Goal: Obtain resource: Download file/media

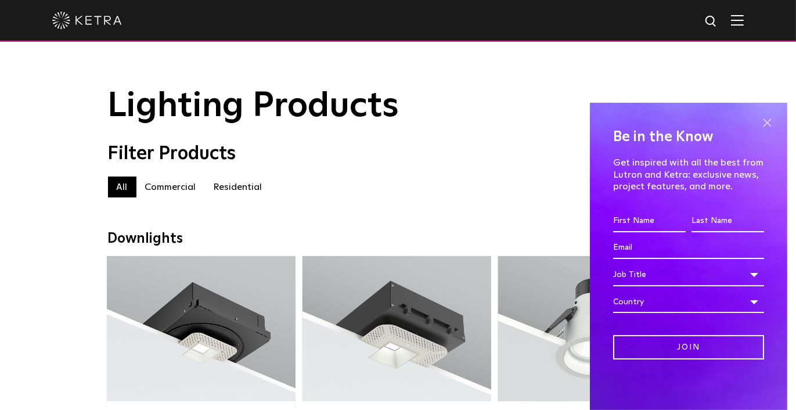
click at [758, 119] on span at bounding box center [766, 122] width 17 height 17
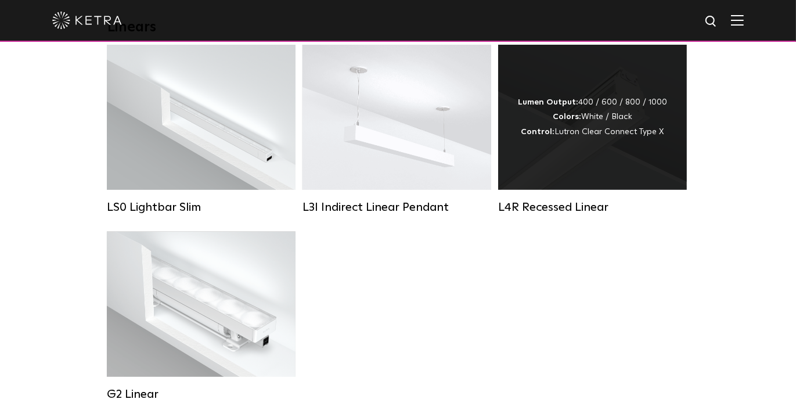
scroll to position [464, 0]
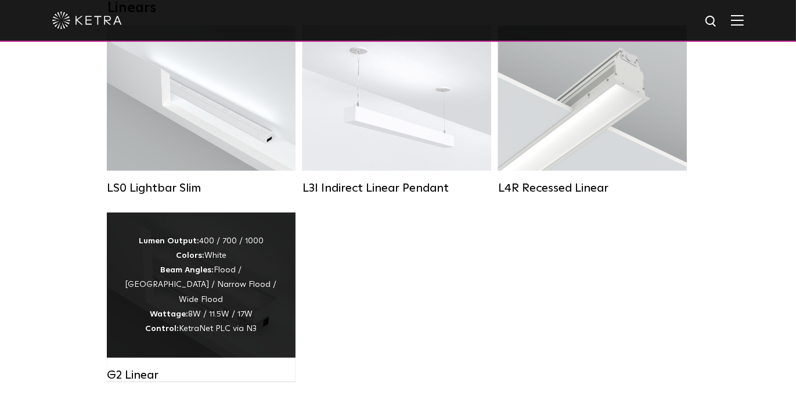
click at [272, 266] on div "Lumen Output: 400 / 700 / 1000 Colors: White Beam Angles: Flood / Graze / Narro…" at bounding box center [201, 285] width 154 height 102
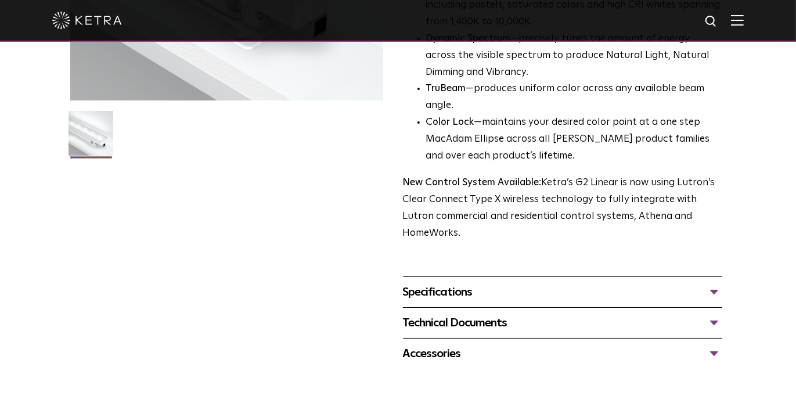
scroll to position [348, 0]
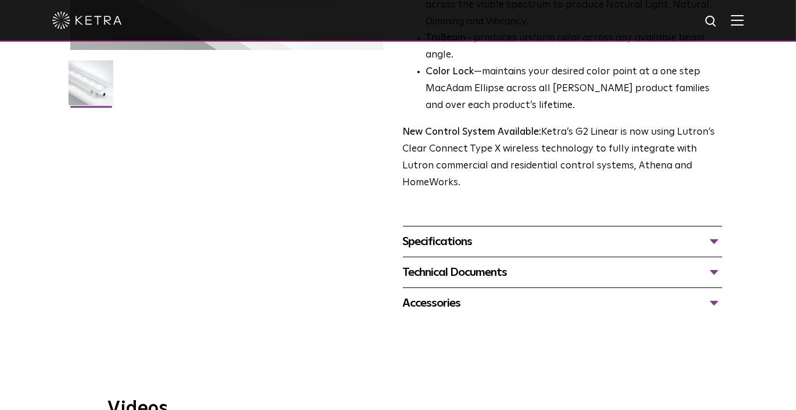
click at [442, 263] on div "Technical Documents" at bounding box center [563, 272] width 320 height 19
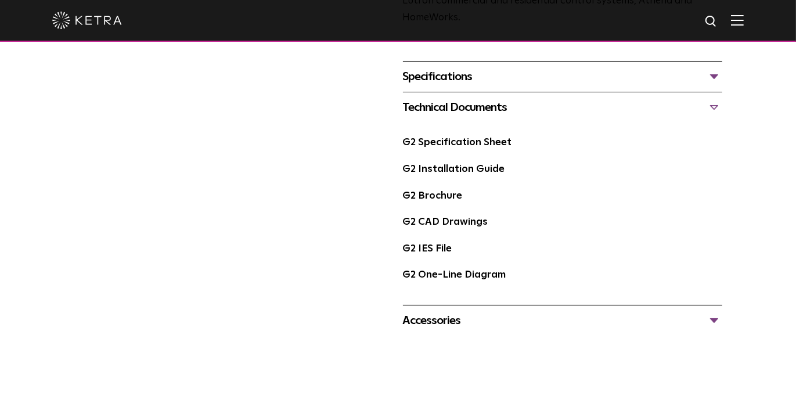
scroll to position [522, 0]
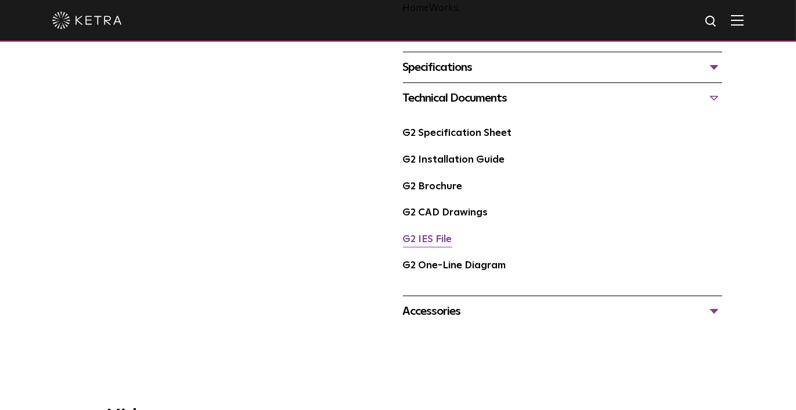
click at [420, 235] on link "G2 IES File" at bounding box center [427, 240] width 49 height 10
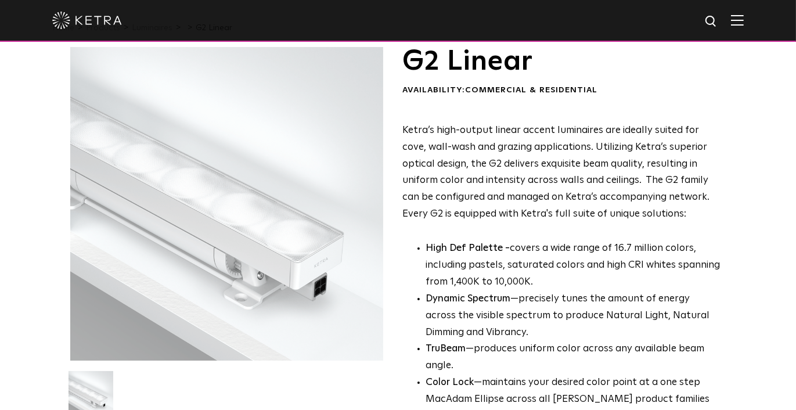
scroll to position [0, 0]
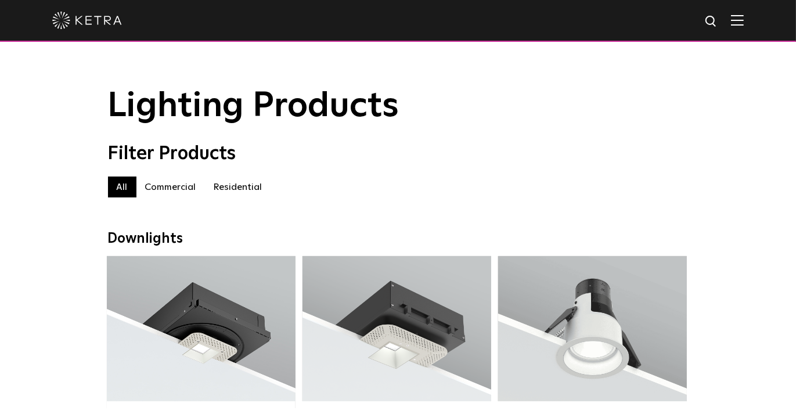
click at [168, 185] on label "Commercial" at bounding box center [170, 186] width 69 height 21
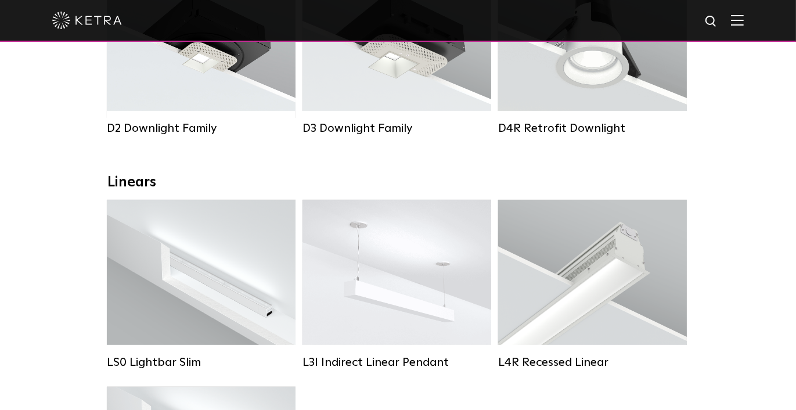
scroll to position [116, 0]
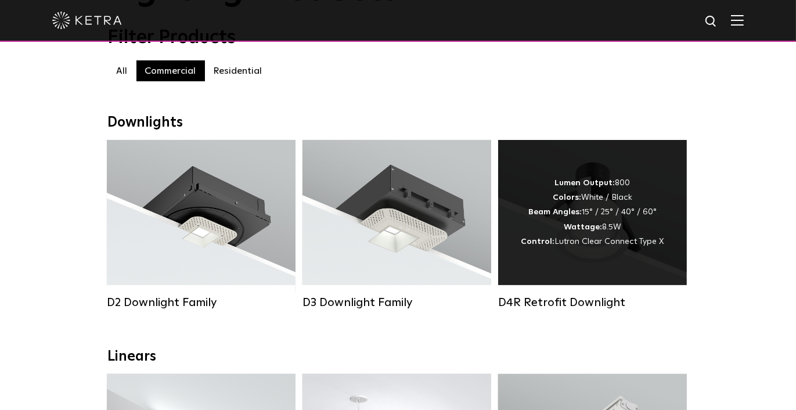
click at [661, 170] on div "Lumen Output: 800 Colors: White / Black Beam Angles: 15° / 25° / 40° / 60° Watt…" at bounding box center [592, 212] width 189 height 145
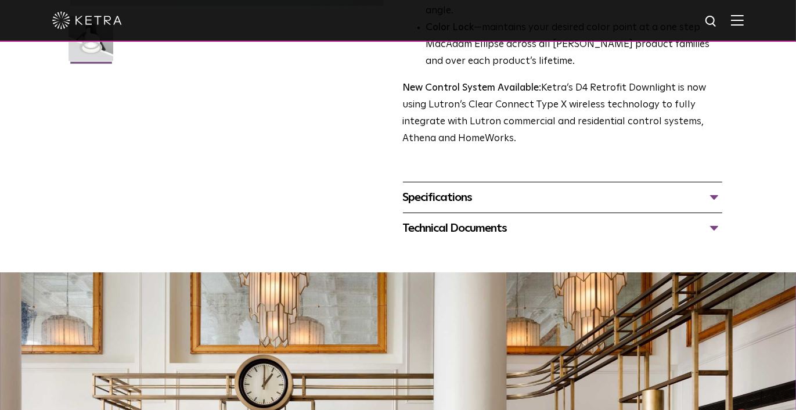
scroll to position [317, 0]
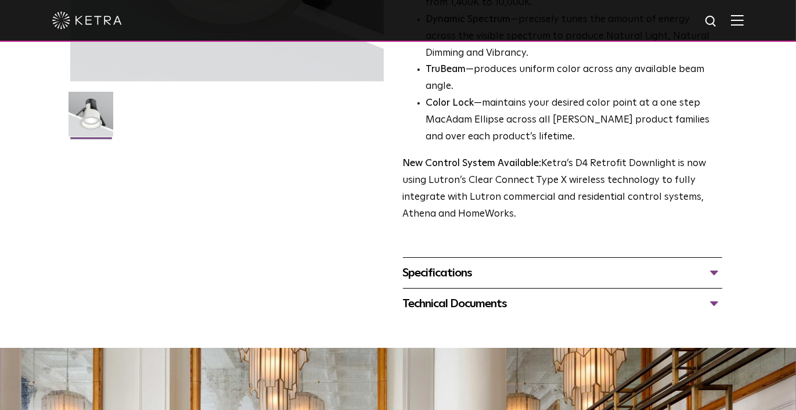
click at [478, 313] on div "Technical Documents" at bounding box center [563, 303] width 320 height 19
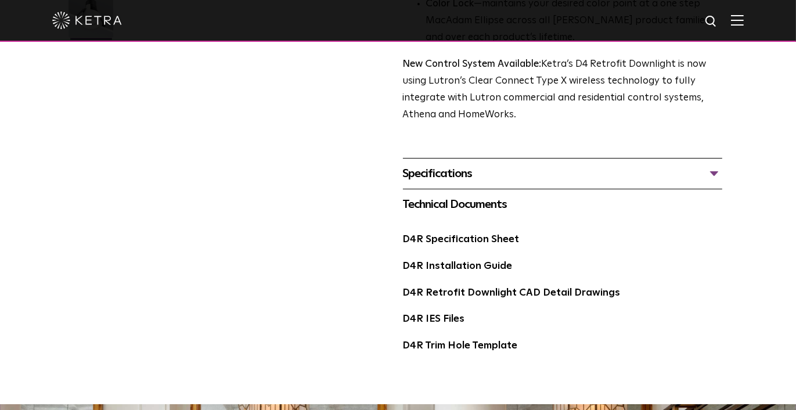
scroll to position [433, 0]
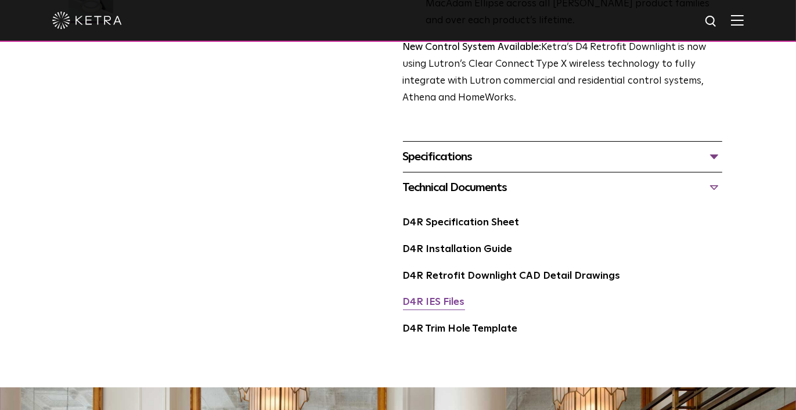
click at [445, 307] on link "D4R IES Files" at bounding box center [434, 302] width 62 height 10
click at [476, 197] on div "Technical Documents" at bounding box center [563, 187] width 320 height 19
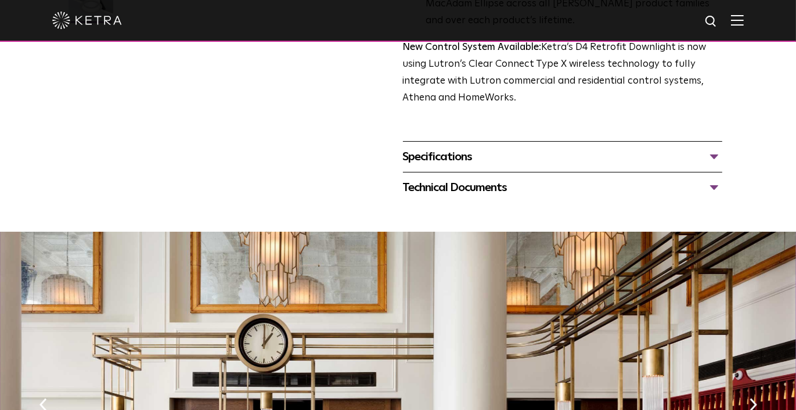
click at [476, 197] on div "Technical Documents" at bounding box center [563, 187] width 320 height 19
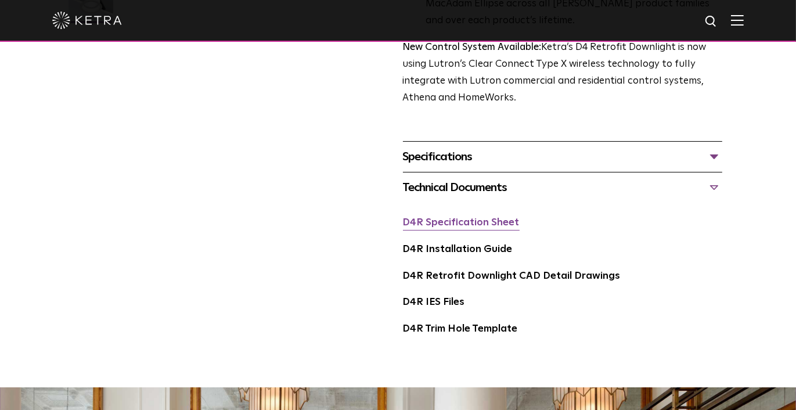
click at [478, 228] on link "D4R Specification Sheet" at bounding box center [461, 223] width 117 height 10
click at [458, 166] on div "Specifications" at bounding box center [563, 156] width 320 height 19
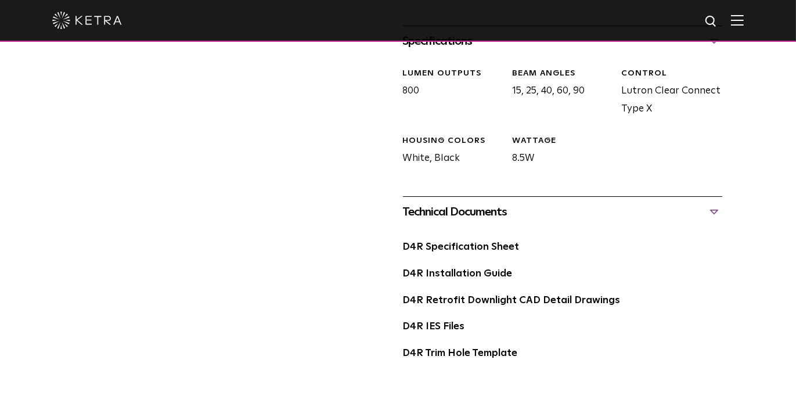
scroll to position [549, 0]
click at [440, 331] on link "D4R IES Files" at bounding box center [434, 326] width 62 height 10
